Goal: Find specific page/section: Find specific page/section

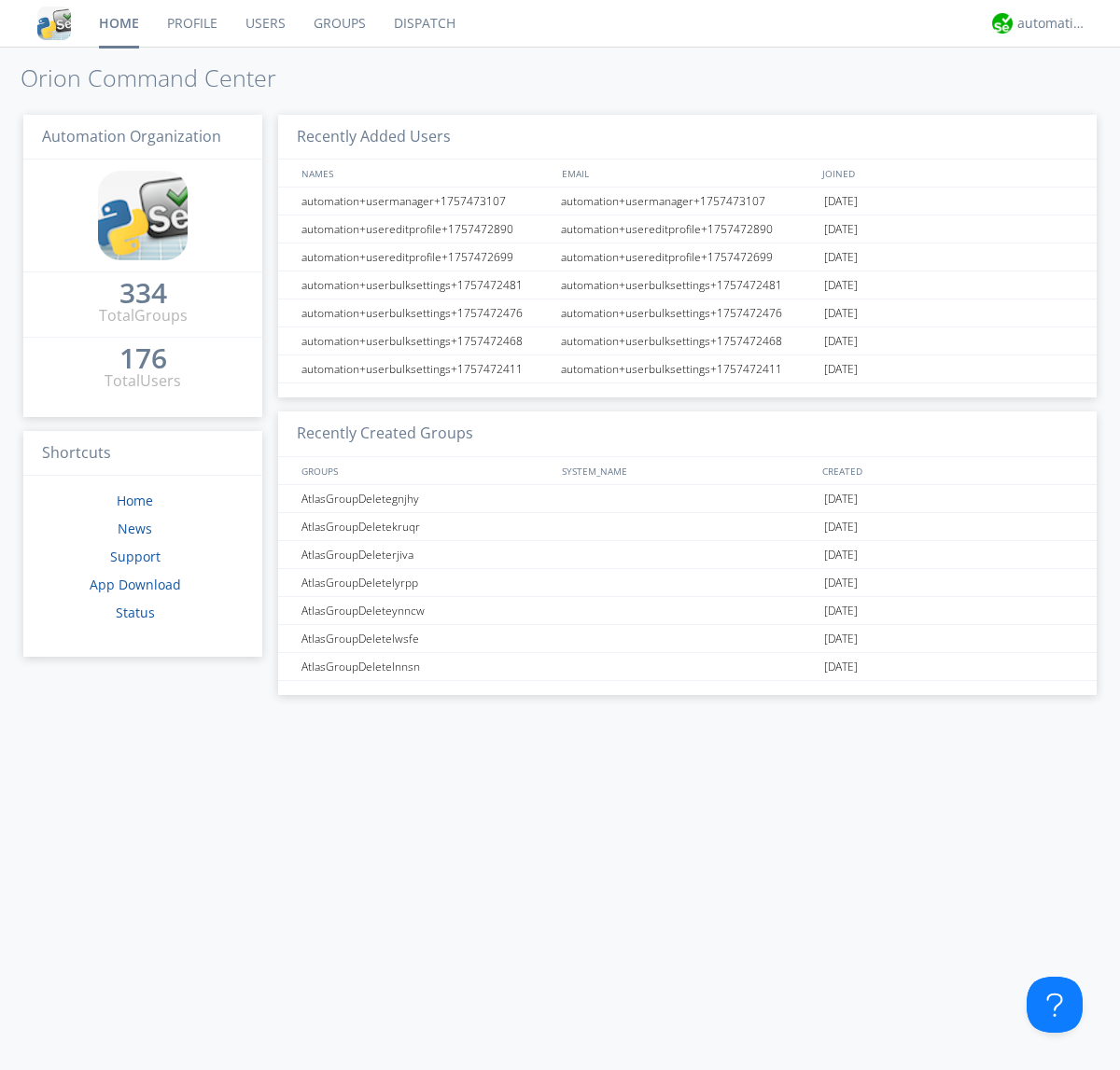
click at [422, 23] on link "Dispatch" at bounding box center [425, 23] width 90 height 47
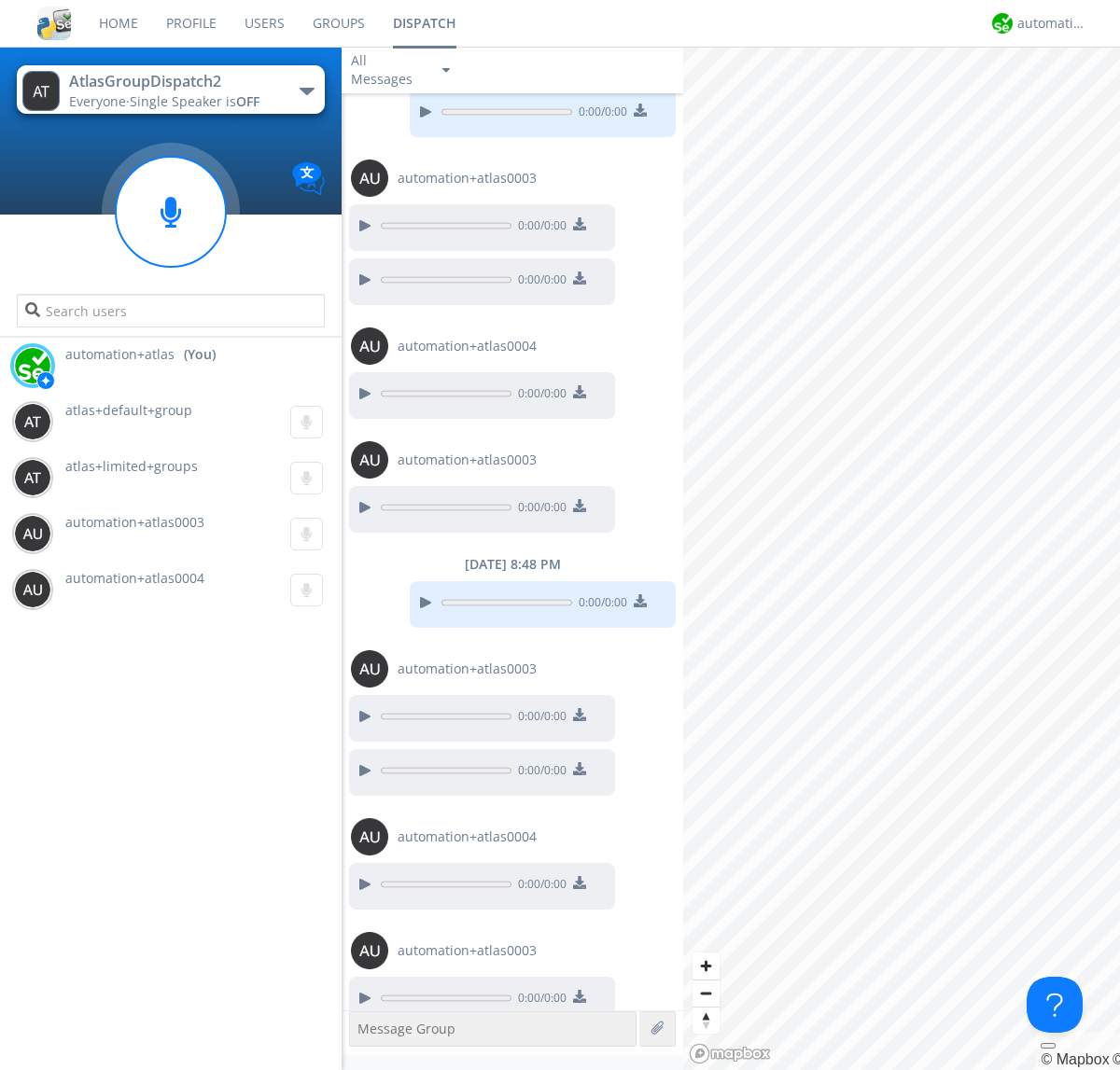
scroll to position [555, 0]
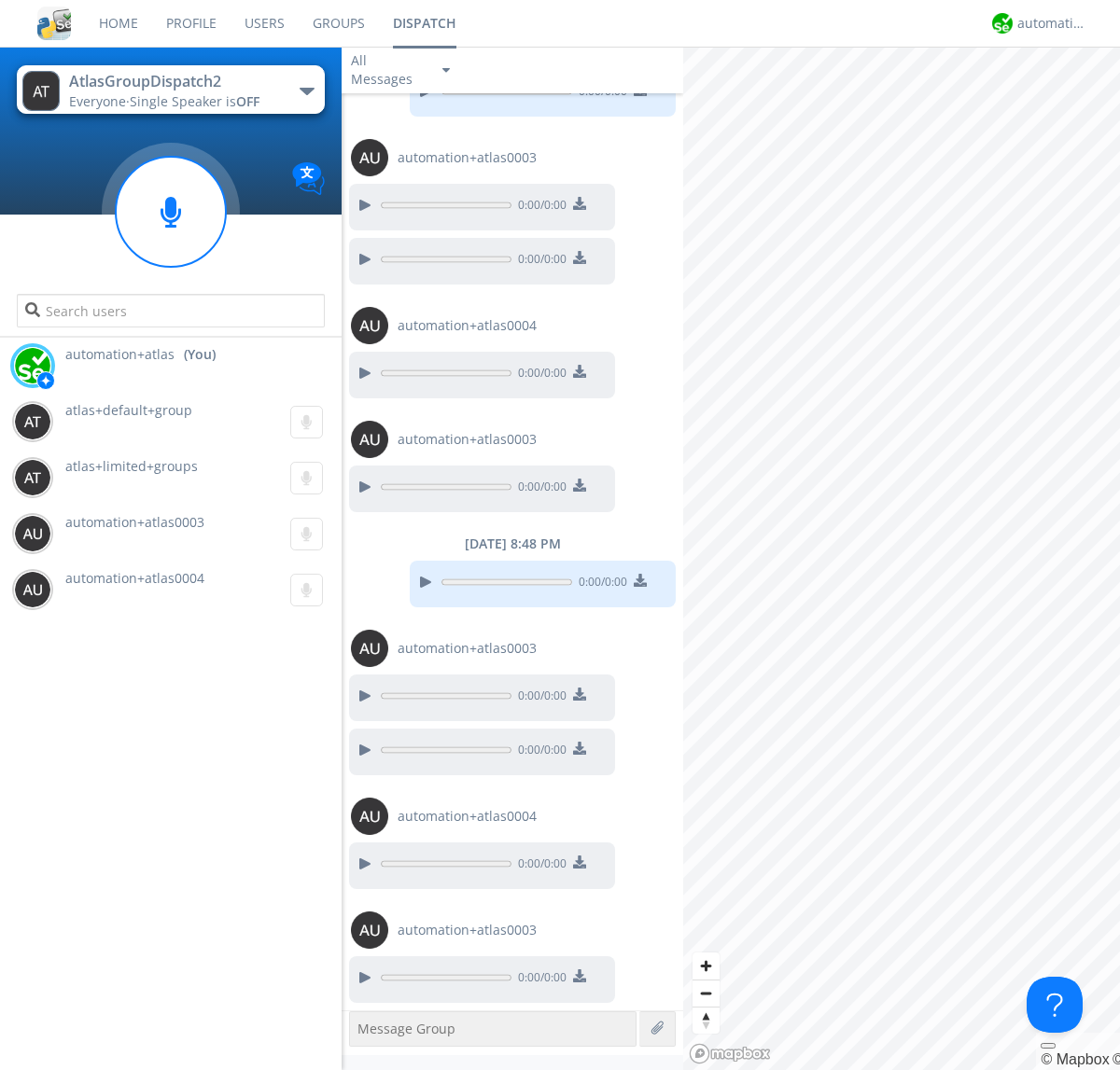
click at [306, 91] on div "button" at bounding box center [307, 92] width 15 height 7
click at [0, 0] on span "AtlasGroupDispatch" at bounding box center [0, 0] width 0 height 0
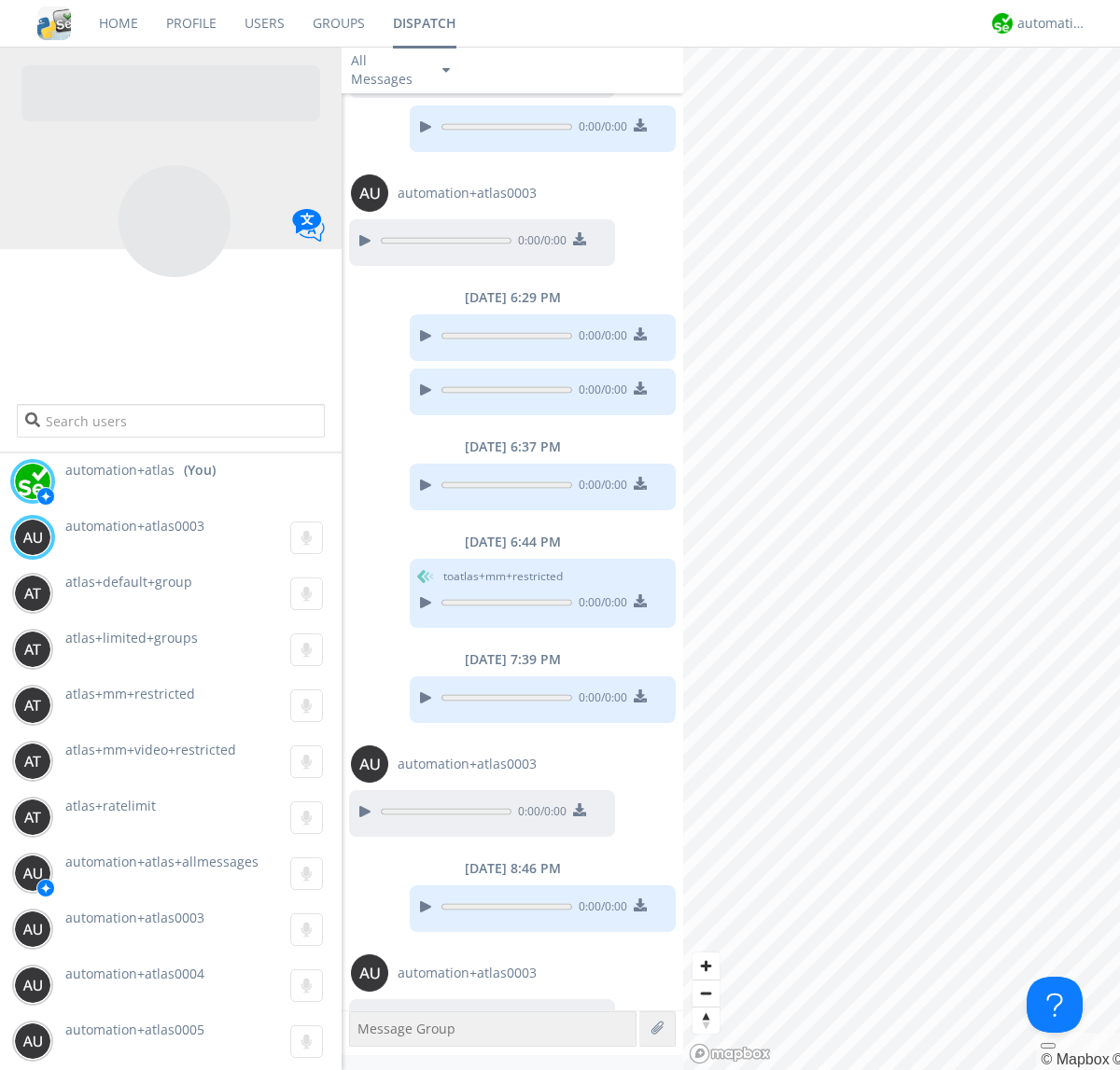
scroll to position [240, 0]
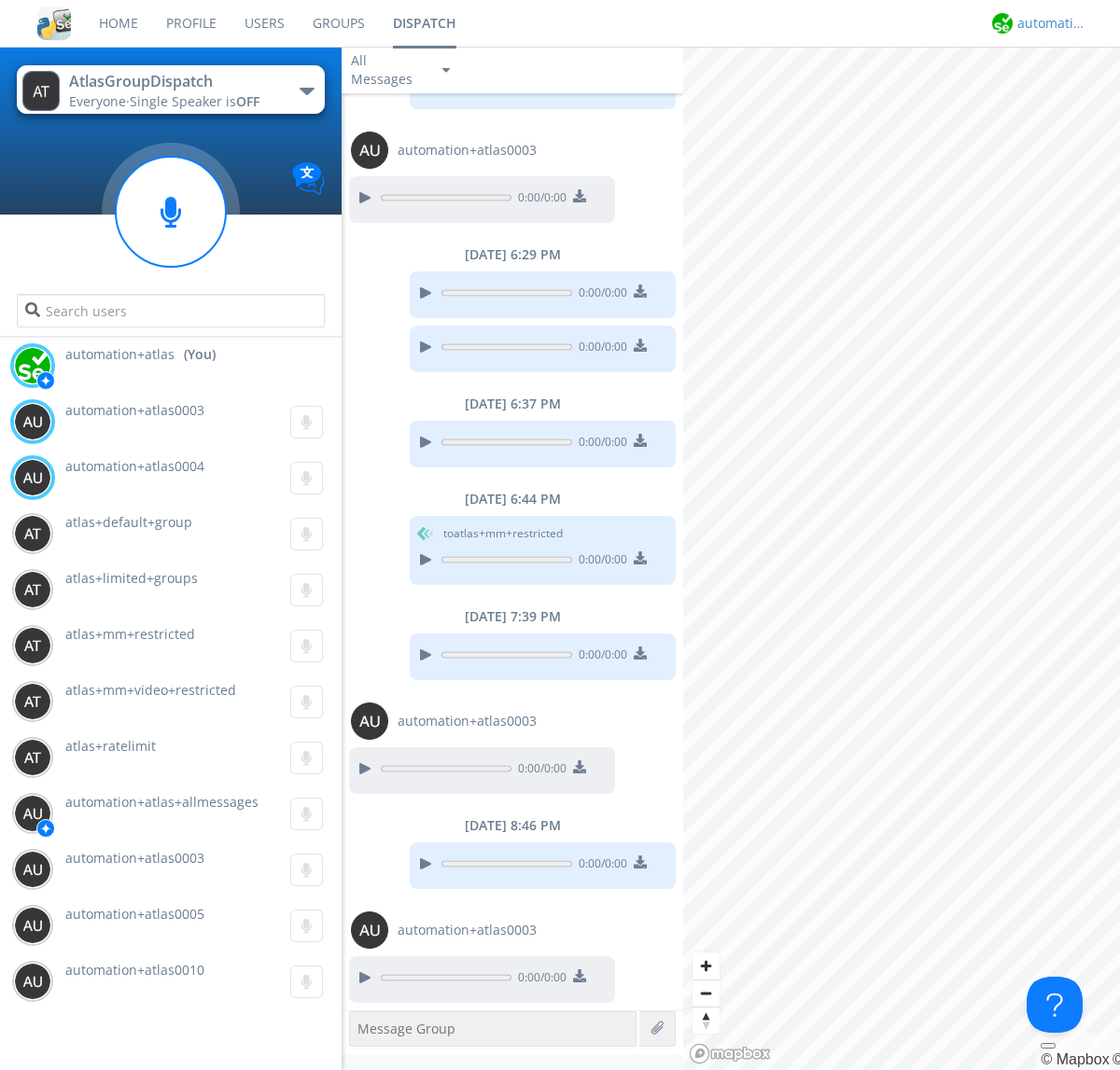
click at [1047, 23] on div "automation+atlas" at bounding box center [1052, 23] width 70 height 19
